Goal: Task Accomplishment & Management: Use online tool/utility

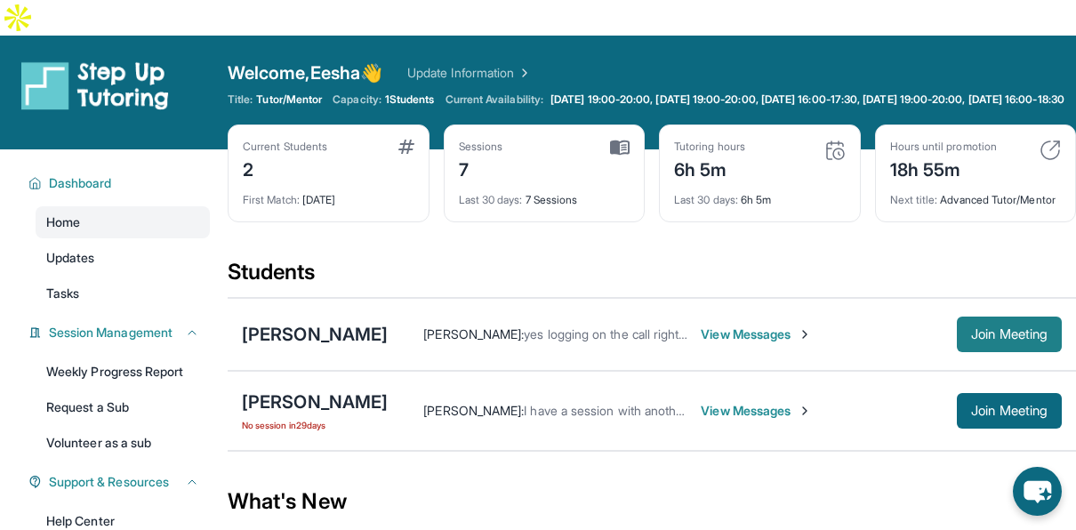
click at [998, 342] on button "Join Meeting" at bounding box center [1009, 335] width 105 height 36
click at [1011, 340] on button "Join Meeting" at bounding box center [1009, 335] width 105 height 36
click at [988, 329] on span "Join Meeting" at bounding box center [1009, 334] width 76 height 11
click at [1009, 329] on span "Join Meeting" at bounding box center [1009, 334] width 76 height 11
